Goal: Information Seeking & Learning: Compare options

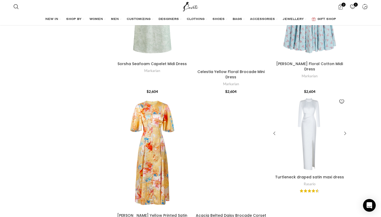
scroll to position [2182, 0]
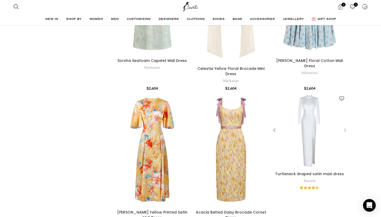
click at [347, 127] on div "Turtleneck draped satin maxi dress" at bounding box center [345, 131] width 8 height 8
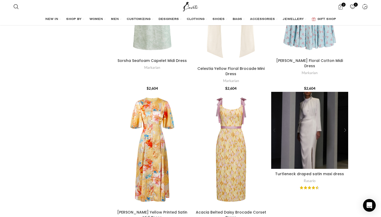
click at [347, 127] on div "Turtleneck draped satin maxi dress" at bounding box center [345, 131] width 8 height 8
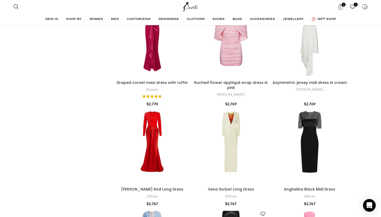
scroll to position [2542, 0]
click at [265, 142] on div "Xena Sorbet Long Dress" at bounding box center [266, 146] width 8 height 8
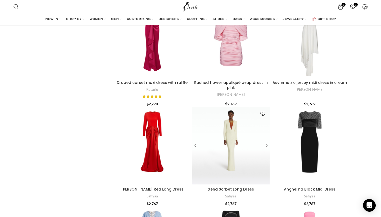
click at [265, 142] on div "Xena Sorbet Long Dress" at bounding box center [266, 146] width 8 height 8
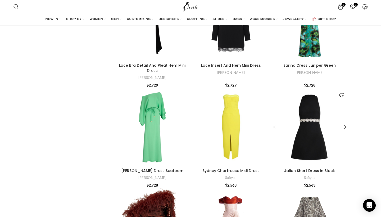
scroll to position [5749, 0]
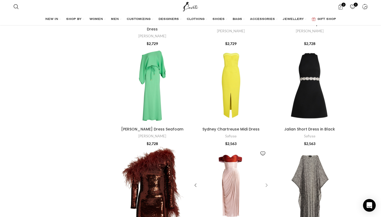
click at [268, 182] on div "Izabella Two-Tone Midi Dress" at bounding box center [266, 186] width 8 height 8
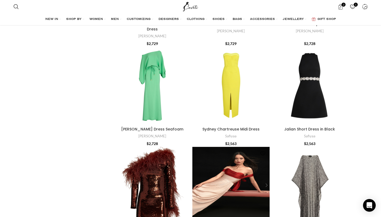
click at [267, 182] on div "Izabella Two-Tone Midi Dress" at bounding box center [266, 186] width 8 height 8
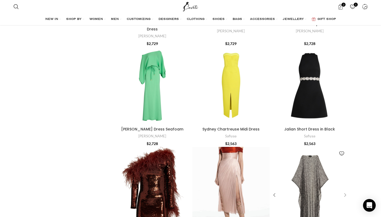
click at [345, 192] on div "Caviale Kaftan In Black" at bounding box center [345, 196] width 8 height 8
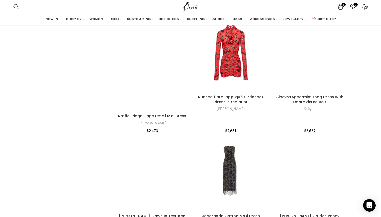
scroll to position [5371, 0]
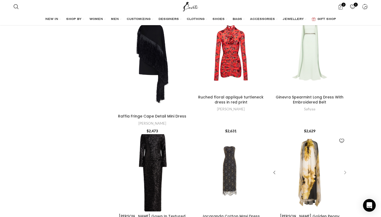
click at [346, 169] on div "Sabina Dress Golden Peony" at bounding box center [345, 173] width 8 height 8
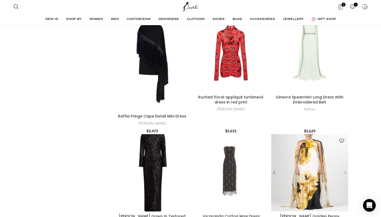
click at [346, 169] on div "Sabina Dress Golden Peony" at bounding box center [345, 173] width 8 height 8
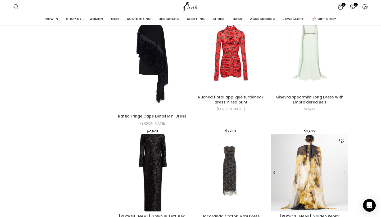
click at [346, 169] on div "Sabina Dress Golden Peony" at bounding box center [345, 173] width 8 height 8
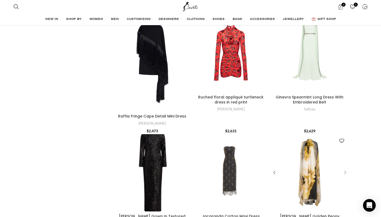
click at [347, 169] on div "Sabina Dress Golden Peony" at bounding box center [345, 173] width 8 height 8
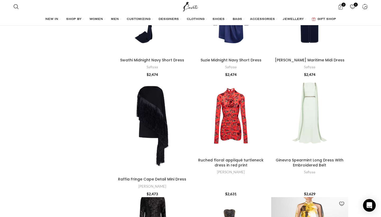
scroll to position [5238, 0]
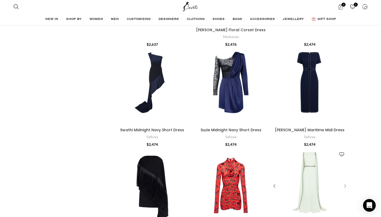
click at [345, 183] on div "Ginevra Spearmint Long Dress With Embroidered Belt" at bounding box center [345, 187] width 8 height 8
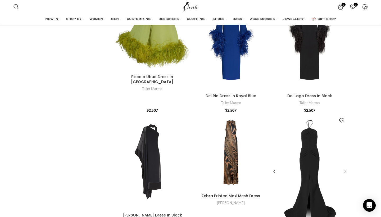
scroll to position [3961, 0]
click at [347, 168] on div "Smokescreen Gown" at bounding box center [345, 172] width 8 height 8
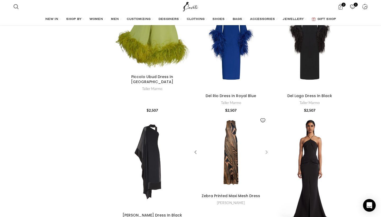
click at [266, 149] on div "Zebra Printed Maxi Mesh Dress" at bounding box center [266, 153] width 8 height 8
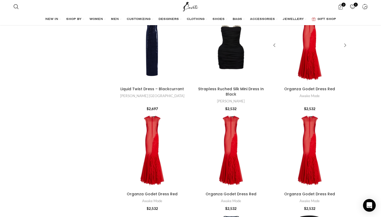
scroll to position [832, 0]
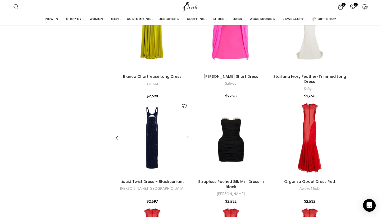
click at [188, 136] on div "Liquid Twist Dress – Blackcurrant" at bounding box center [187, 138] width 8 height 8
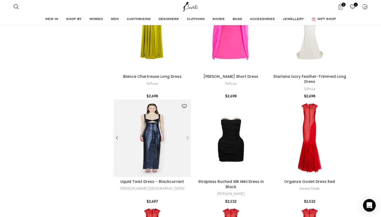
click at [188, 136] on div "Liquid Twist Dress – Blackcurrant" at bounding box center [183, 138] width 15 height 77
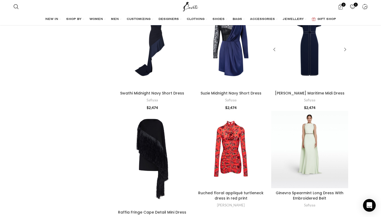
scroll to position [5476, 0]
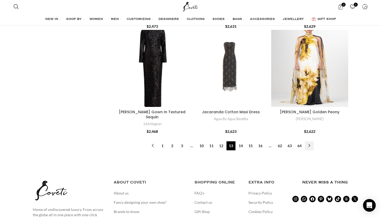
click at [310, 150] on link "→" at bounding box center [309, 145] width 9 height 9
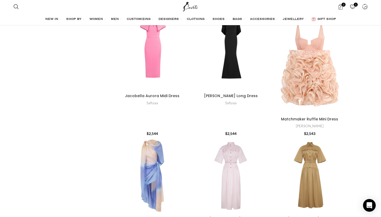
scroll to position [5156, 0]
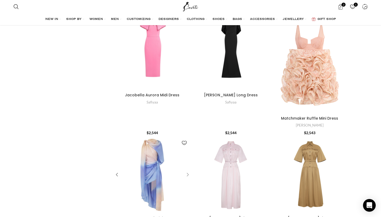
click at [188, 171] on div "Natura Scarf Mini Dress" at bounding box center [187, 175] width 8 height 8
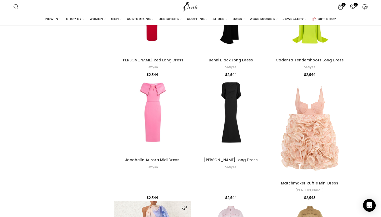
scroll to position [4958, 0]
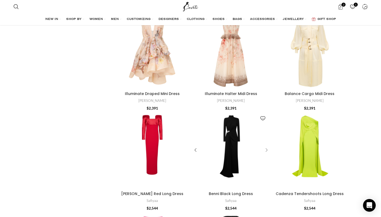
click at [265, 146] on div "Benni Black Long Dress" at bounding box center [266, 150] width 8 height 8
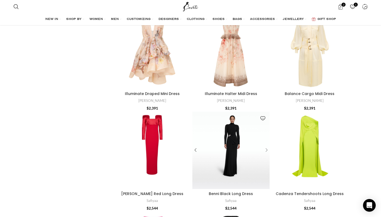
click at [265, 146] on div "Benni Black Long Dress" at bounding box center [266, 150] width 8 height 8
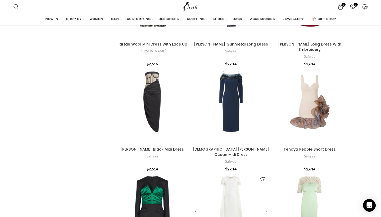
scroll to position [338, 0]
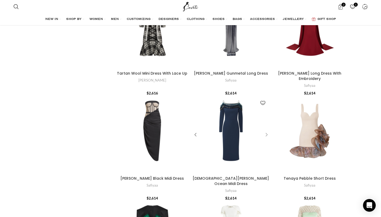
click at [265, 134] on div "Christiana Moonlit Ocean Midi Dress" at bounding box center [266, 135] width 8 height 8
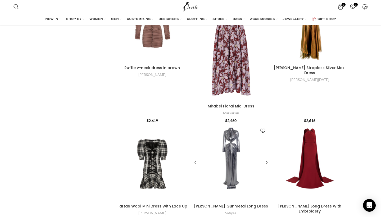
scroll to position [204, 0]
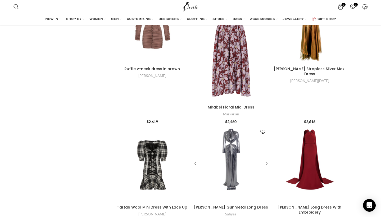
click at [266, 164] on div "Marlowe Gunmetal Long Dress" at bounding box center [266, 164] width 8 height 8
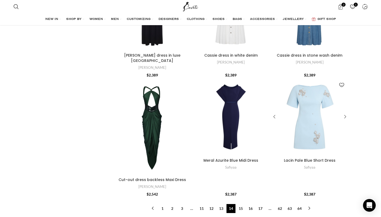
scroll to position [5420, 0]
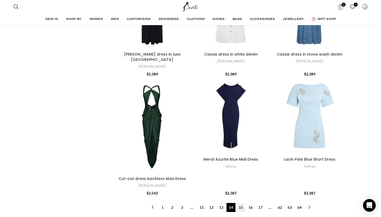
click at [239, 203] on link "15" at bounding box center [241, 207] width 9 height 9
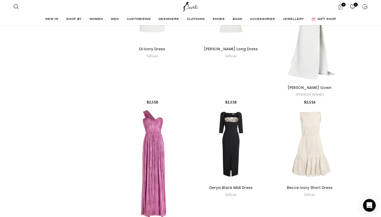
scroll to position [746, 0]
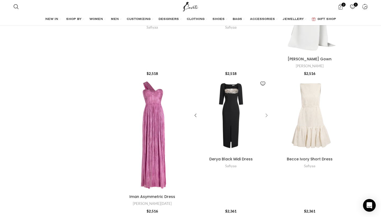
click at [267, 112] on div "Derya Black Midi Dress" at bounding box center [266, 116] width 8 height 8
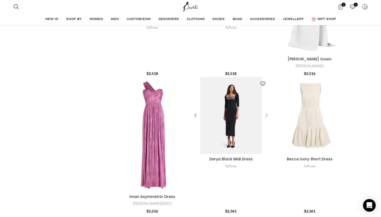
click at [267, 112] on div "Derya Black Midi Dress" at bounding box center [266, 116] width 8 height 8
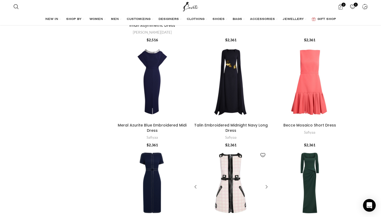
scroll to position [917, 0]
click at [268, 78] on div "Talin Embroidered Midnight Navy Long Dress" at bounding box center [266, 82] width 8 height 8
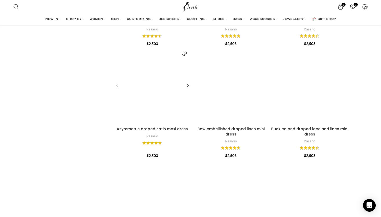
scroll to position [1818, 0]
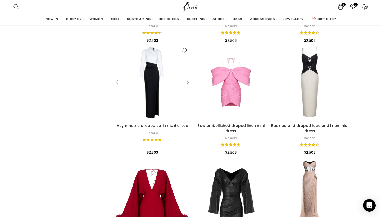
click at [187, 78] on div "Asymmetric draped satin maxi dress" at bounding box center [187, 82] width 8 height 8
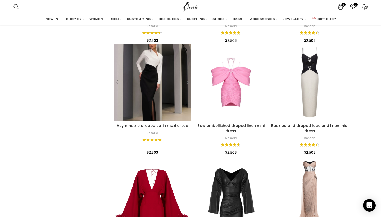
click at [187, 78] on div "Asymmetric draped satin maxi dress" at bounding box center [187, 82] width 8 height 8
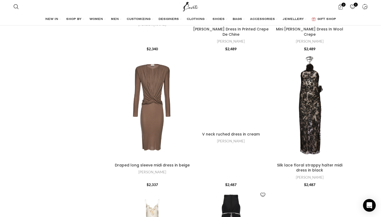
scroll to position [3587, 0]
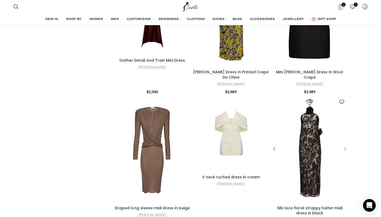
click at [344, 145] on div "Silk lace floral strappy halter midi dress in black" at bounding box center [345, 149] width 8 height 8
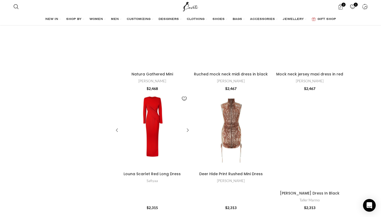
scroll to position [5603, 0]
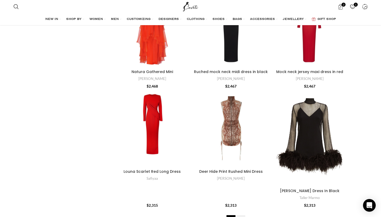
click at [241, 215] on link "16" at bounding box center [241, 219] width 9 height 9
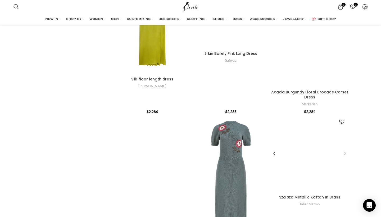
scroll to position [1910, 0]
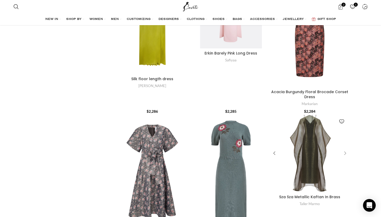
click at [348, 150] on div "Sza Sza Metallic Kaftan In Brass" at bounding box center [345, 154] width 8 height 8
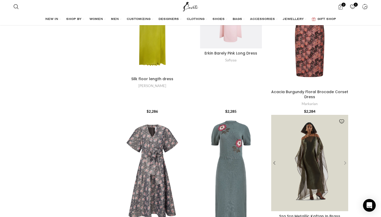
click at [345, 159] on div "Sza Sza Metallic Kaftan In Brass" at bounding box center [345, 163] width 8 height 8
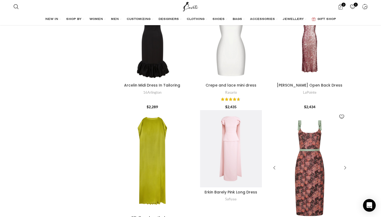
scroll to position [1918, 0]
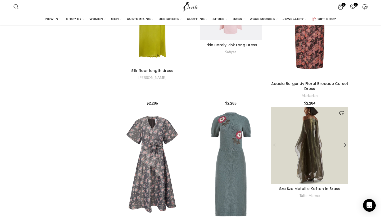
click at [274, 141] on div "Sza Sza Metallic Kaftan In Brass" at bounding box center [276, 145] width 8 height 8
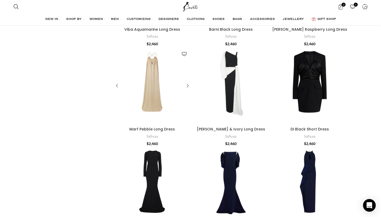
scroll to position [232, 0]
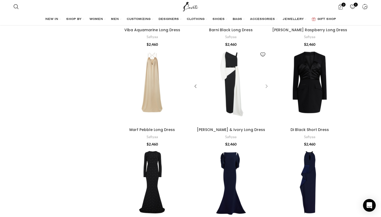
click at [266, 87] on div "Loredana Black & Ivory Long Dress" at bounding box center [266, 86] width 8 height 8
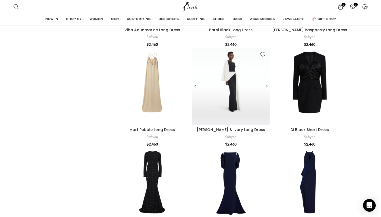
click at [266, 87] on div "Loredana Black & Ivory Long Dress" at bounding box center [266, 86] width 8 height 8
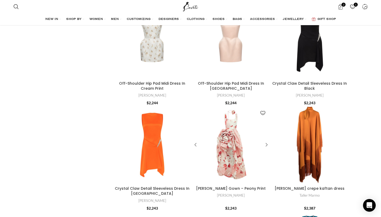
scroll to position [4832, 0]
click at [266, 141] on div "Illiana Rose Gown – Peony Print" at bounding box center [266, 145] width 8 height 8
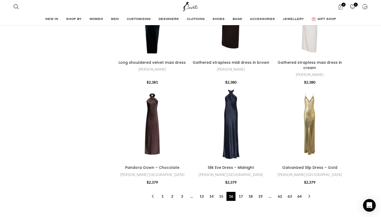
scroll to position [5446, 0]
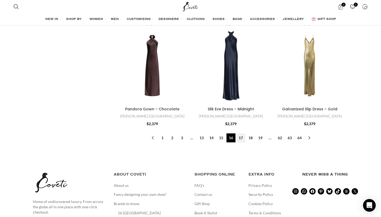
click at [243, 134] on link "17" at bounding box center [241, 138] width 9 height 9
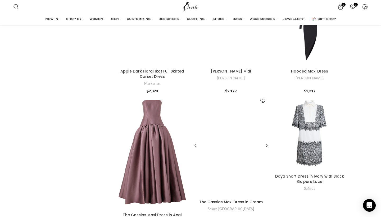
scroll to position [4332, 0]
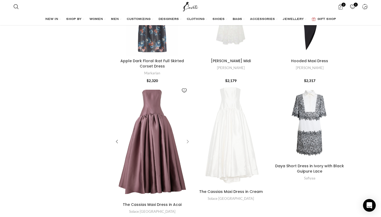
click at [187, 138] on div "The Cassias Maxi Dress in Acai" at bounding box center [187, 142] width 8 height 8
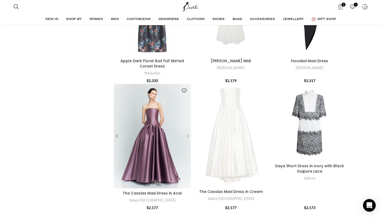
click at [187, 132] on div "The Cassias Maxi Dress in Acai" at bounding box center [187, 136] width 8 height 8
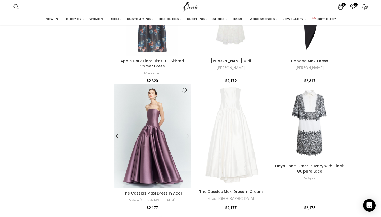
click at [187, 132] on div "The Cassias Maxi Dress in Acai" at bounding box center [187, 136] width 8 height 8
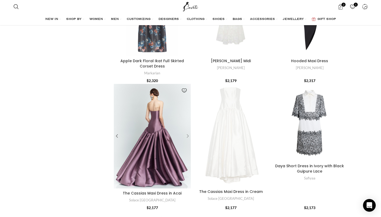
click at [188, 132] on div "The Cassias Maxi Dress in Acai" at bounding box center [187, 136] width 8 height 8
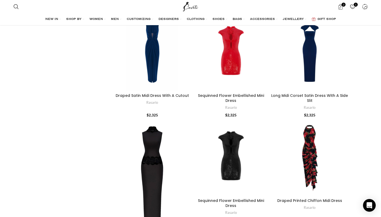
scroll to position [3506, 0]
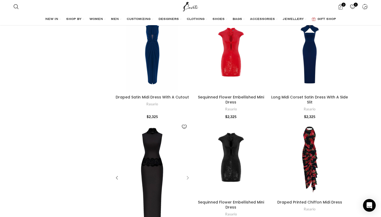
click at [188, 174] on div "Crepe And Lace Maxi Dress" at bounding box center [187, 178] width 8 height 8
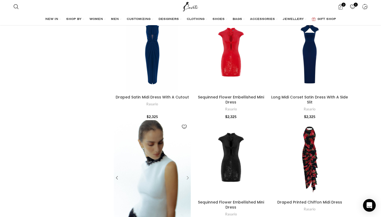
click at [188, 174] on div "Crepe And Lace Maxi Dress" at bounding box center [187, 178] width 8 height 8
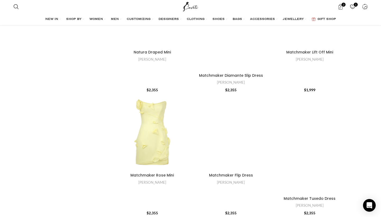
scroll to position [1713, 0]
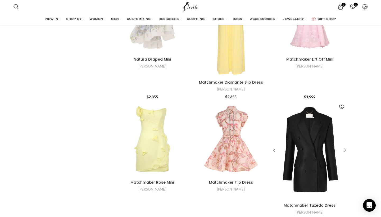
click at [347, 147] on div "Matchmaker Tuxedo Dress" at bounding box center [345, 151] width 8 height 8
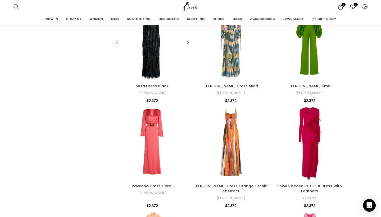
scroll to position [376, 0]
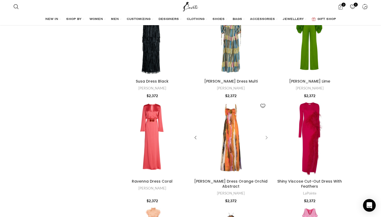
click at [266, 135] on div "Artis Dress Orange Orchid Abstract" at bounding box center [266, 138] width 8 height 8
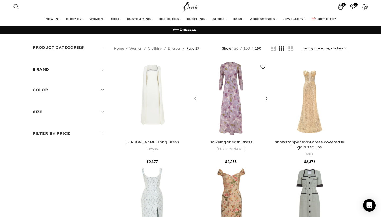
scroll to position [0, 0]
click at [187, 99] on div "Mattia Ivory Long Dress" at bounding box center [187, 99] width 8 height 8
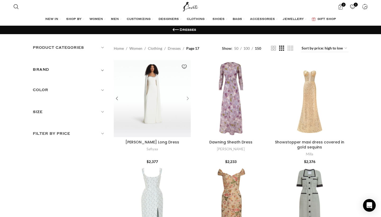
click at [187, 99] on div "Mattia Ivory Long Dress" at bounding box center [187, 99] width 8 height 8
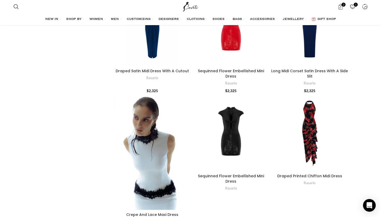
scroll to position [3531, 0]
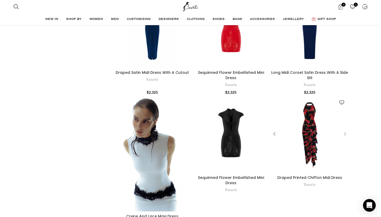
click at [345, 130] on div "Draped Printed Chiffon Midi Dress" at bounding box center [345, 134] width 8 height 8
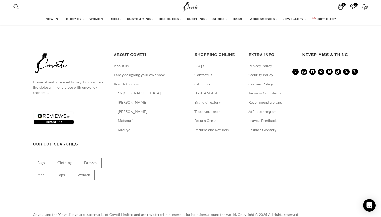
scroll to position [5534, 0]
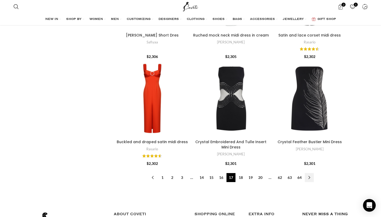
click at [310, 173] on link "→" at bounding box center [309, 177] width 9 height 9
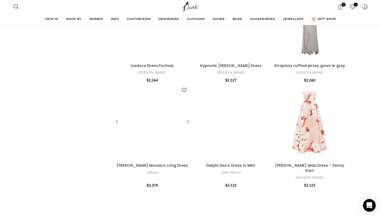
scroll to position [2540, 0]
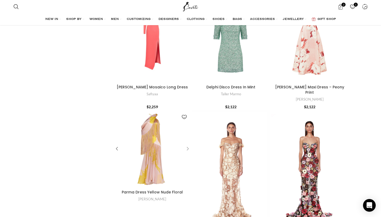
click at [188, 145] on div "Parma Dress Yellow Nude Floral" at bounding box center [187, 149] width 8 height 8
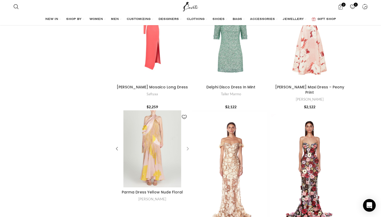
click at [187, 145] on div "Parma Dress Yellow Nude Floral" at bounding box center [187, 149] width 8 height 8
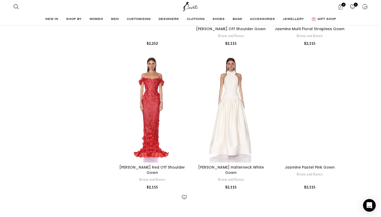
scroll to position [2740, 0]
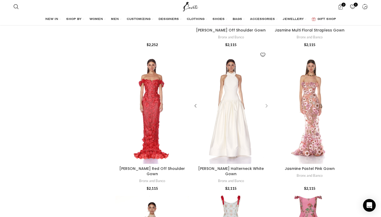
click at [267, 102] on div "Arlo Halterneck White Gown" at bounding box center [266, 106] width 8 height 8
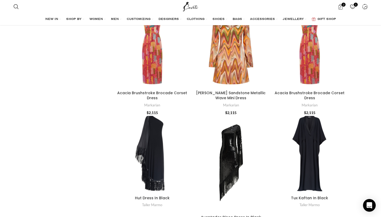
scroll to position [3165, 0]
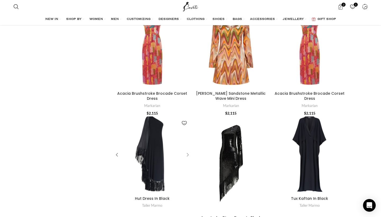
click at [188, 151] on div "Hut Dress In Black" at bounding box center [187, 155] width 8 height 8
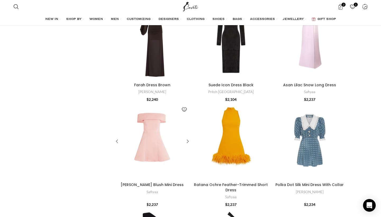
scroll to position [3613, 0]
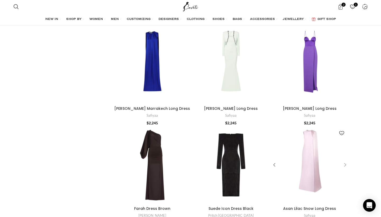
click at [347, 161] on div "Asan Lilac Snow Long Dress" at bounding box center [345, 165] width 8 height 8
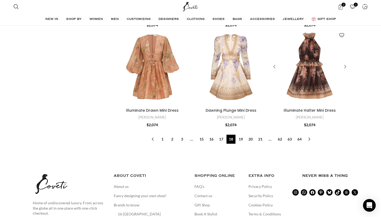
scroll to position [5697, 0]
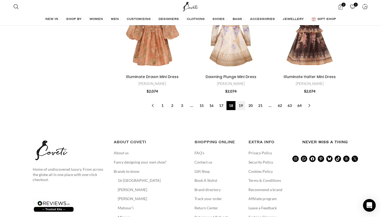
click at [242, 101] on link "19" at bounding box center [241, 105] width 9 height 9
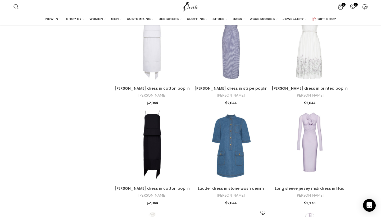
scroll to position [2356, 0]
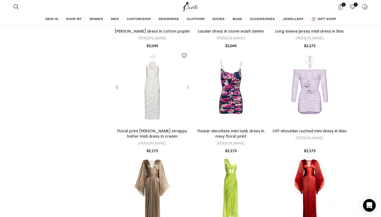
click at [187, 84] on div "Floral print devore strappy halter midi dress in cream" at bounding box center [187, 88] width 8 height 8
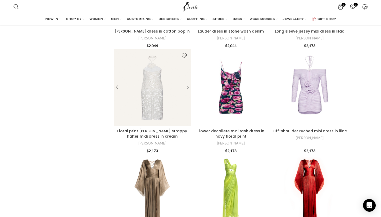
click at [189, 84] on div "Floral print devore strappy halter midi dress in cream" at bounding box center [187, 88] width 8 height 8
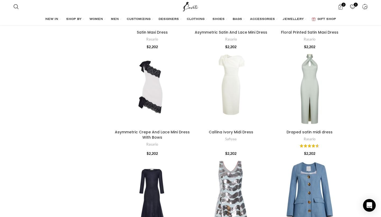
scroll to position [524, 0]
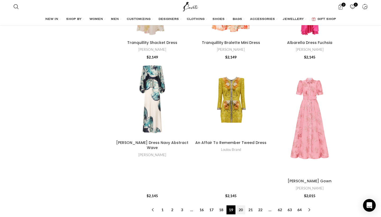
click at [239, 206] on link "20" at bounding box center [241, 210] width 9 height 9
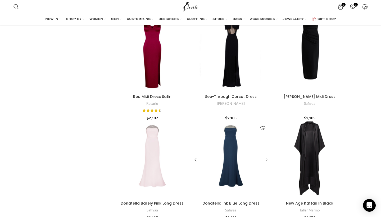
click at [265, 156] on div "Donatella Ink Blue Long Dress" at bounding box center [266, 160] width 8 height 8
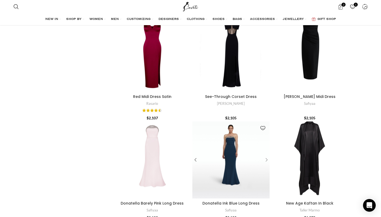
click at [266, 156] on div "Donatella Ink Blue Long Dress" at bounding box center [266, 160] width 8 height 8
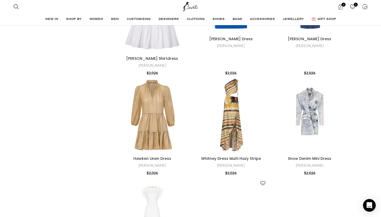
scroll to position [5609, 0]
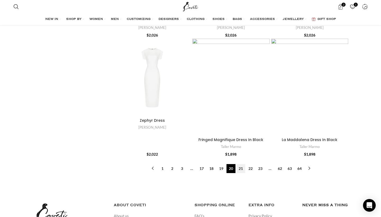
click at [243, 164] on link "21" at bounding box center [241, 168] width 9 height 9
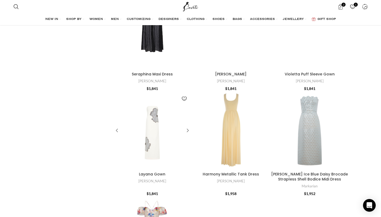
scroll to position [4525, 0]
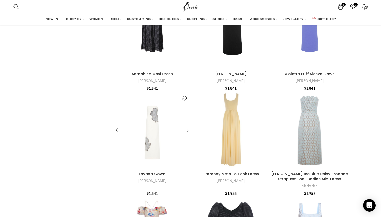
click at [187, 127] on div "Layana Gown" at bounding box center [187, 131] width 8 height 8
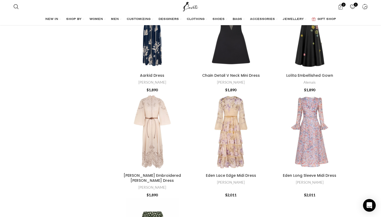
scroll to position [523, 0]
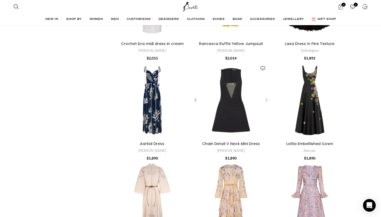
click at [264, 99] on div "Chain Detail V Neck Mini Dress" at bounding box center [266, 100] width 8 height 8
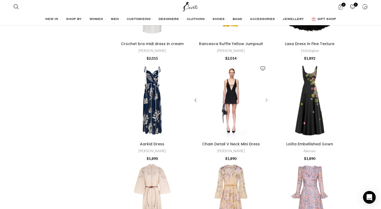
click at [264, 91] on div "Chain Detail V Neck Mini Dress" at bounding box center [261, 100] width 15 height 77
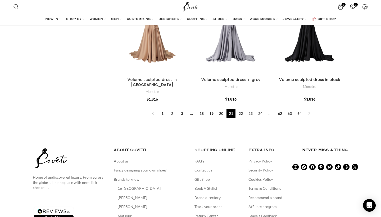
scroll to position [5478, 0]
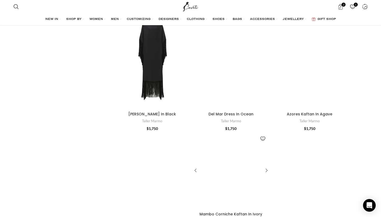
scroll to position [3475, 0]
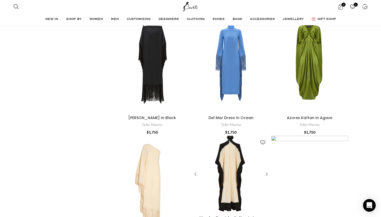
click at [266, 136] on div "Mambo Corniche Kaftan In Ivory" at bounding box center [263, 174] width 13 height 77
click at [267, 171] on div "Mambo Corniche Kaftan In Ivory" at bounding box center [266, 175] width 8 height 8
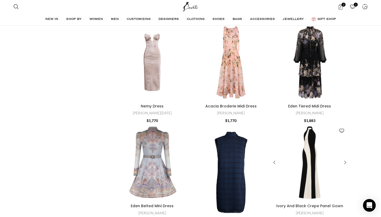
scroll to position [2485, 0]
click at [347, 158] on div "Ivory And Black Crepe Panel Gown" at bounding box center [345, 162] width 8 height 8
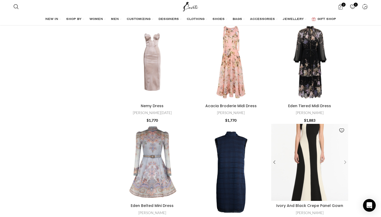
click at [348, 158] on div "Ivory And Black Crepe Panel Gown" at bounding box center [345, 162] width 8 height 8
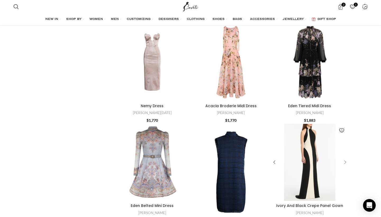
click at [348, 158] on div "Ivory And Black Crepe Panel Gown" at bounding box center [345, 162] width 8 height 8
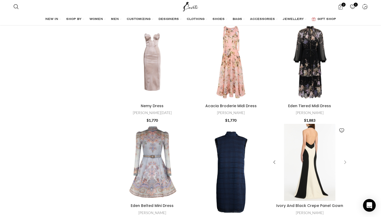
click at [348, 158] on div "Ivory And Black Crepe Panel Gown" at bounding box center [345, 162] width 8 height 8
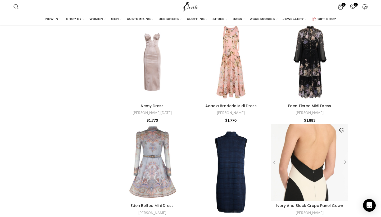
click at [347, 158] on div "Ivory And Black Crepe Panel Gown" at bounding box center [345, 162] width 8 height 8
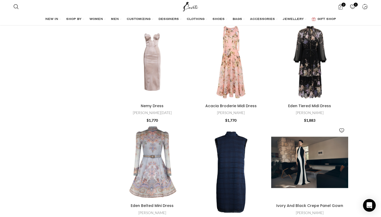
click at [322, 130] on div "Ivory And Black Crepe Panel Gown" at bounding box center [321, 162] width 11 height 77
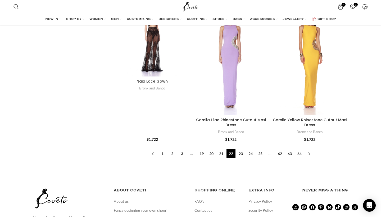
scroll to position [5381, 0]
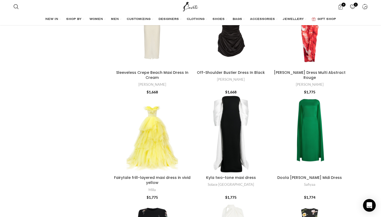
scroll to position [3230, 0]
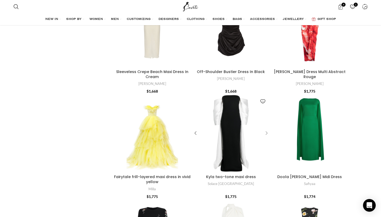
click at [265, 130] on div "Kyla two-tone maxi dress" at bounding box center [266, 134] width 8 height 8
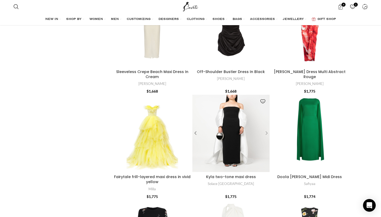
click at [265, 111] on div "Kyla two-tone maxi dress" at bounding box center [260, 133] width 19 height 77
click at [267, 130] on div "Kyla two-tone maxi dress" at bounding box center [266, 134] width 8 height 8
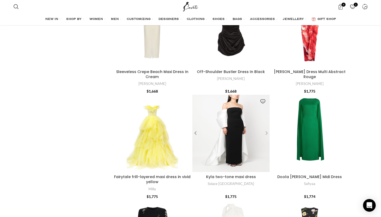
click at [267, 130] on div "Kyla two-tone maxi dress" at bounding box center [266, 134] width 8 height 8
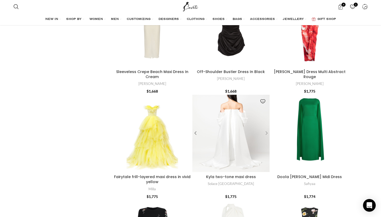
click at [267, 130] on div "Kyla two-tone maxi dress" at bounding box center [266, 134] width 8 height 8
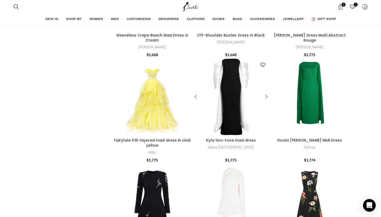
scroll to position [3273, 0]
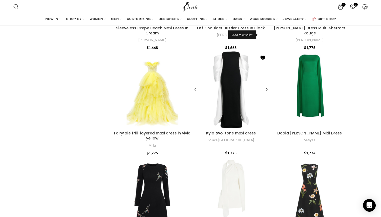
click at [265, 54] on link "Add to wishlist" at bounding box center [263, 58] width 8 height 8
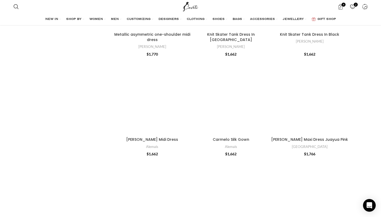
scroll to position [3584, 0]
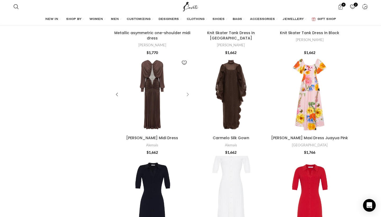
click at [189, 91] on div "Silvio Ruched Midi Dress" at bounding box center [187, 95] width 8 height 8
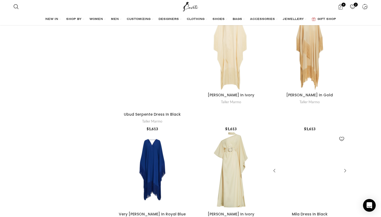
scroll to position [5529, 0]
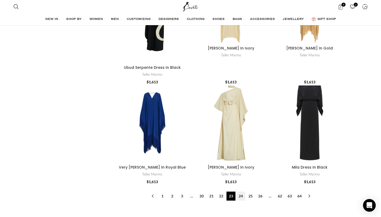
click at [241, 192] on link "24" at bounding box center [241, 196] width 9 height 9
